Goal: Navigation & Orientation: Find specific page/section

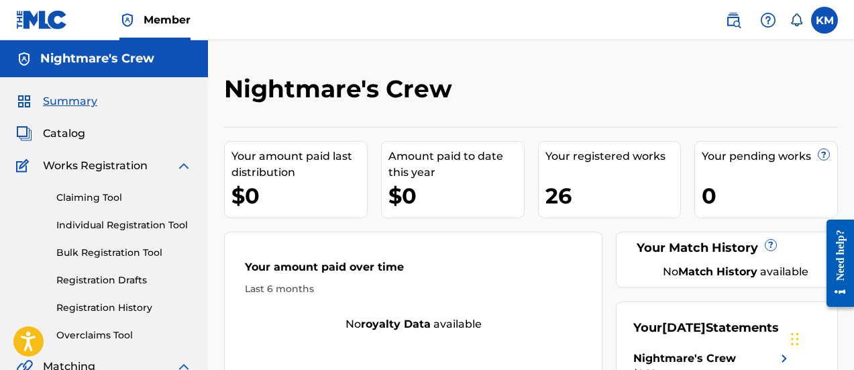
click at [77, 98] on span "Summary" at bounding box center [70, 101] width 54 height 16
click at [74, 137] on span "Catalog" at bounding box center [64, 133] width 42 height 16
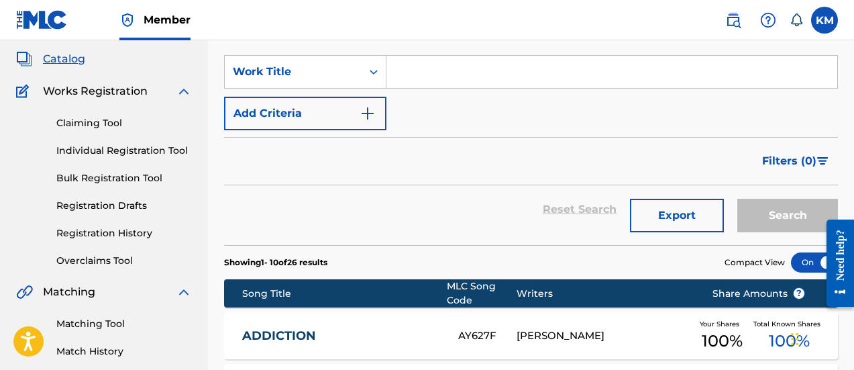
scroll to position [67, 0]
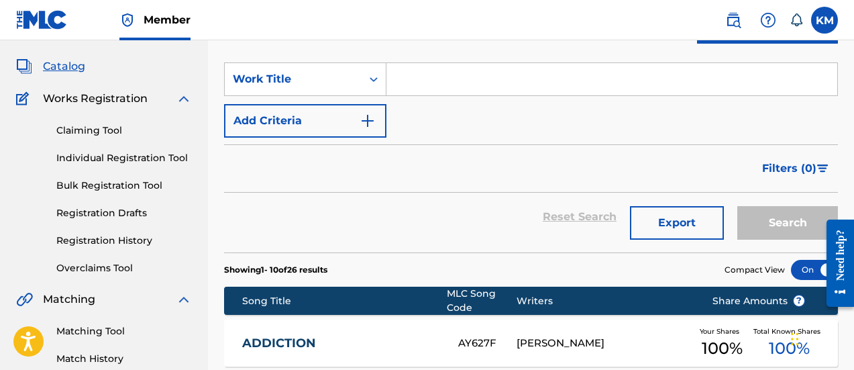
click at [97, 237] on link "Registration History" at bounding box center [123, 240] width 135 height 14
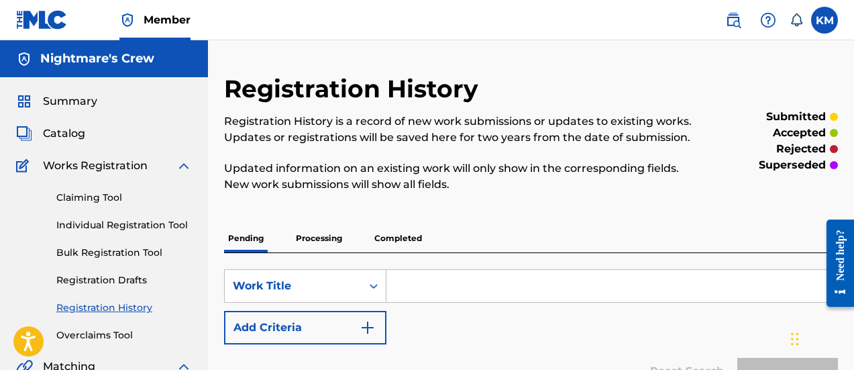
click at [56, 105] on span "Summary" at bounding box center [70, 101] width 54 height 16
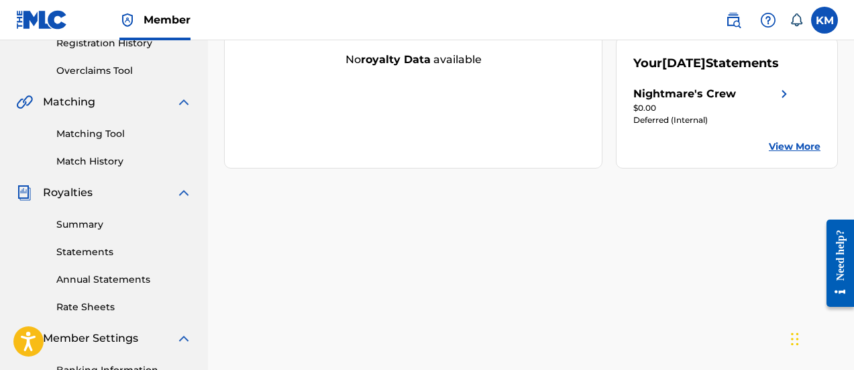
scroll to position [268, 0]
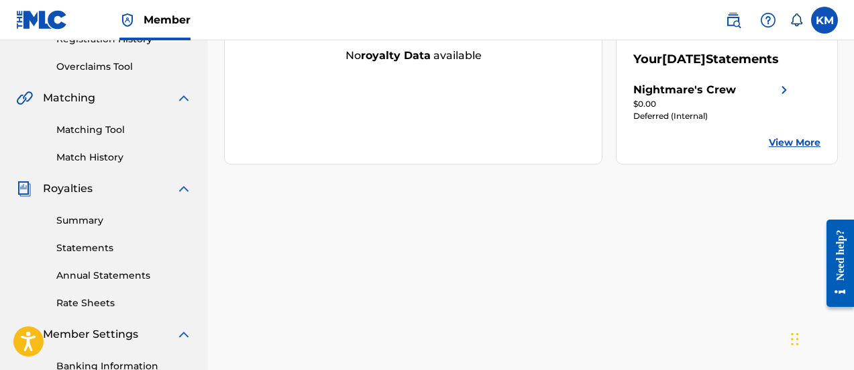
click at [777, 150] on link "View More" at bounding box center [795, 142] width 52 height 14
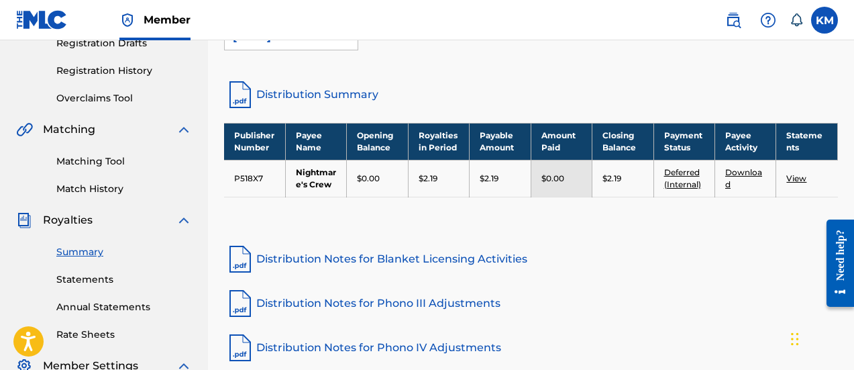
scroll to position [268, 0]
